Goal: Information Seeking & Learning: Understand process/instructions

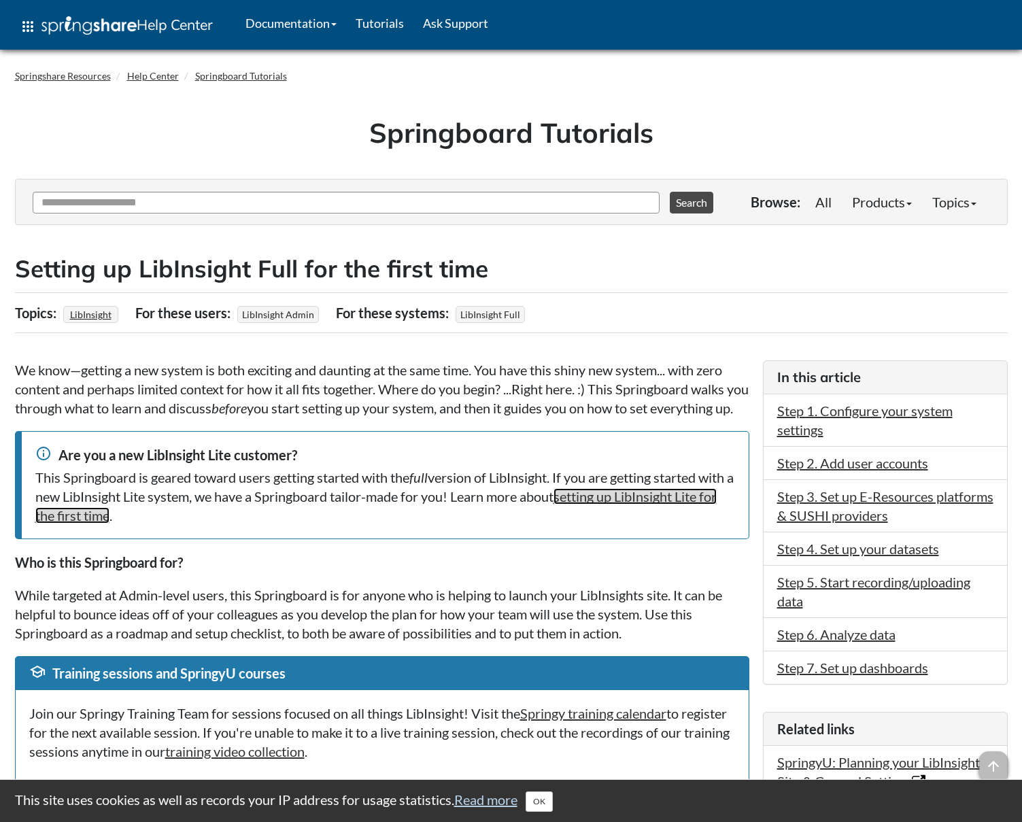
click at [630, 517] on link "setting up LibInsight Lite for the first time" at bounding box center [375, 505] width 681 height 35
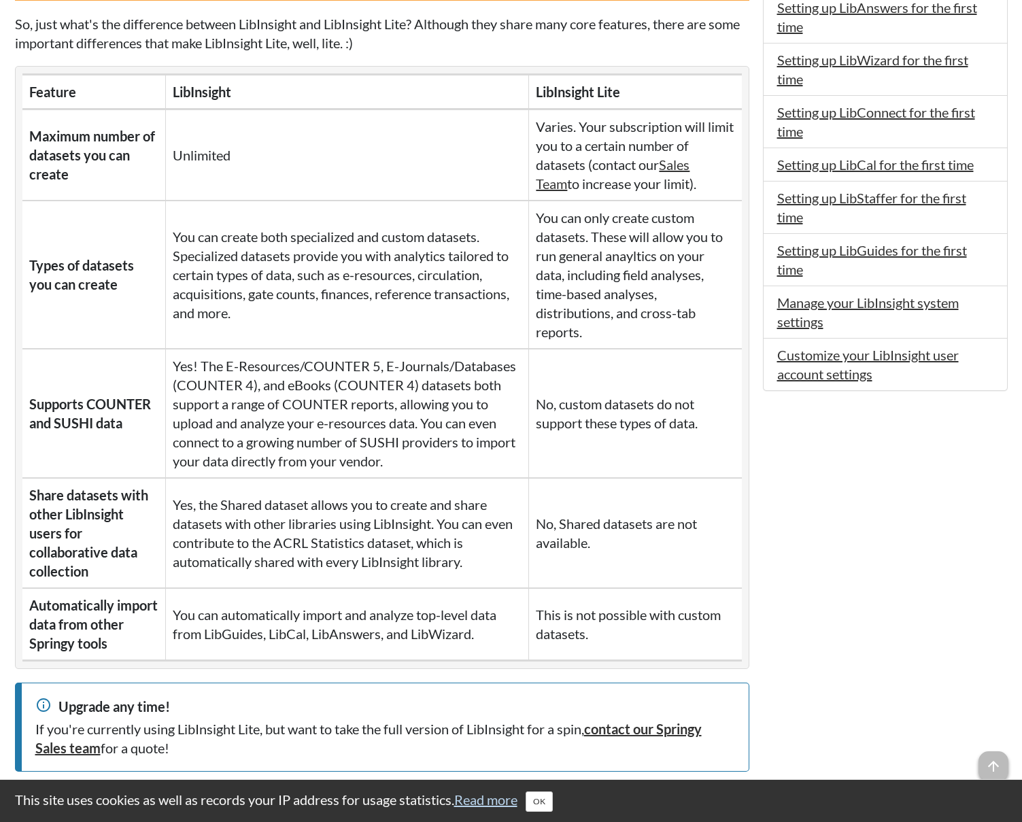
scroll to position [928, 0]
